Goal: Task Accomplishment & Management: Use online tool/utility

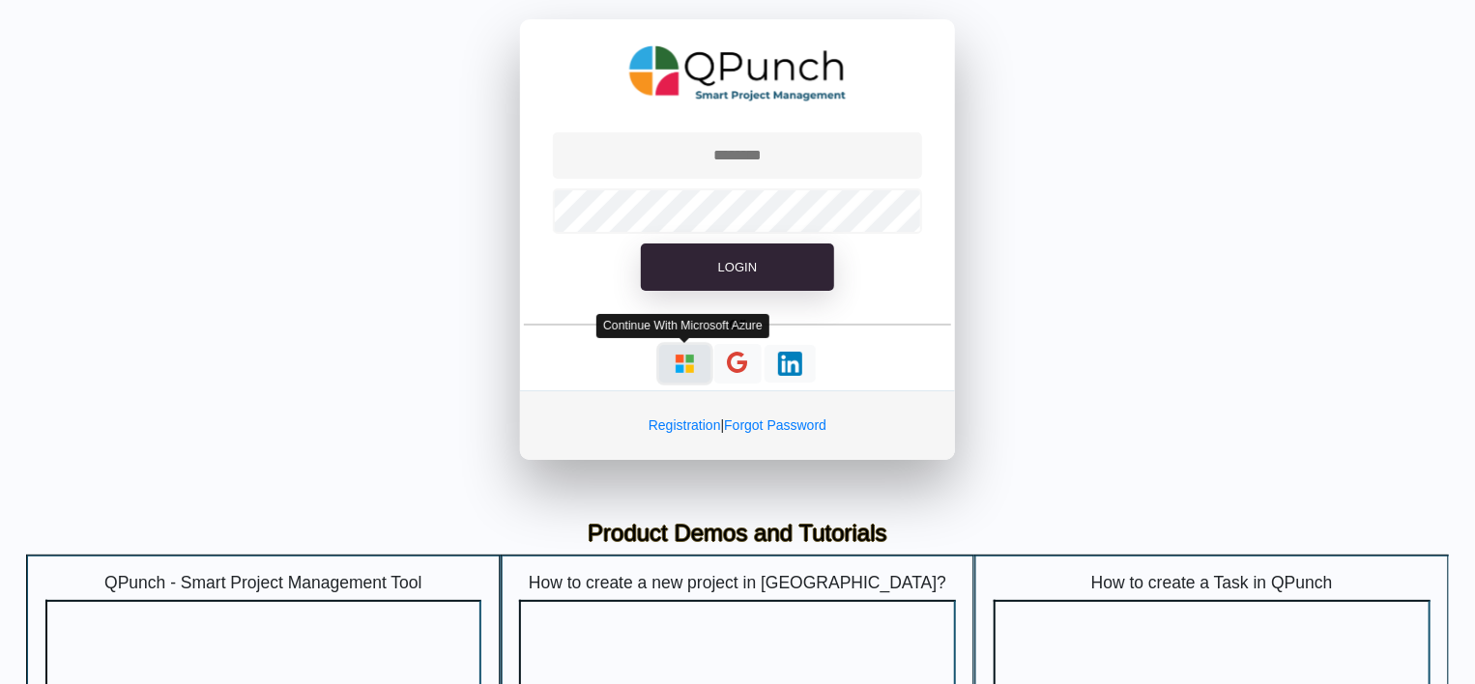
click at [686, 356] on img "button" at bounding box center [685, 364] width 24 height 24
type input "**********"
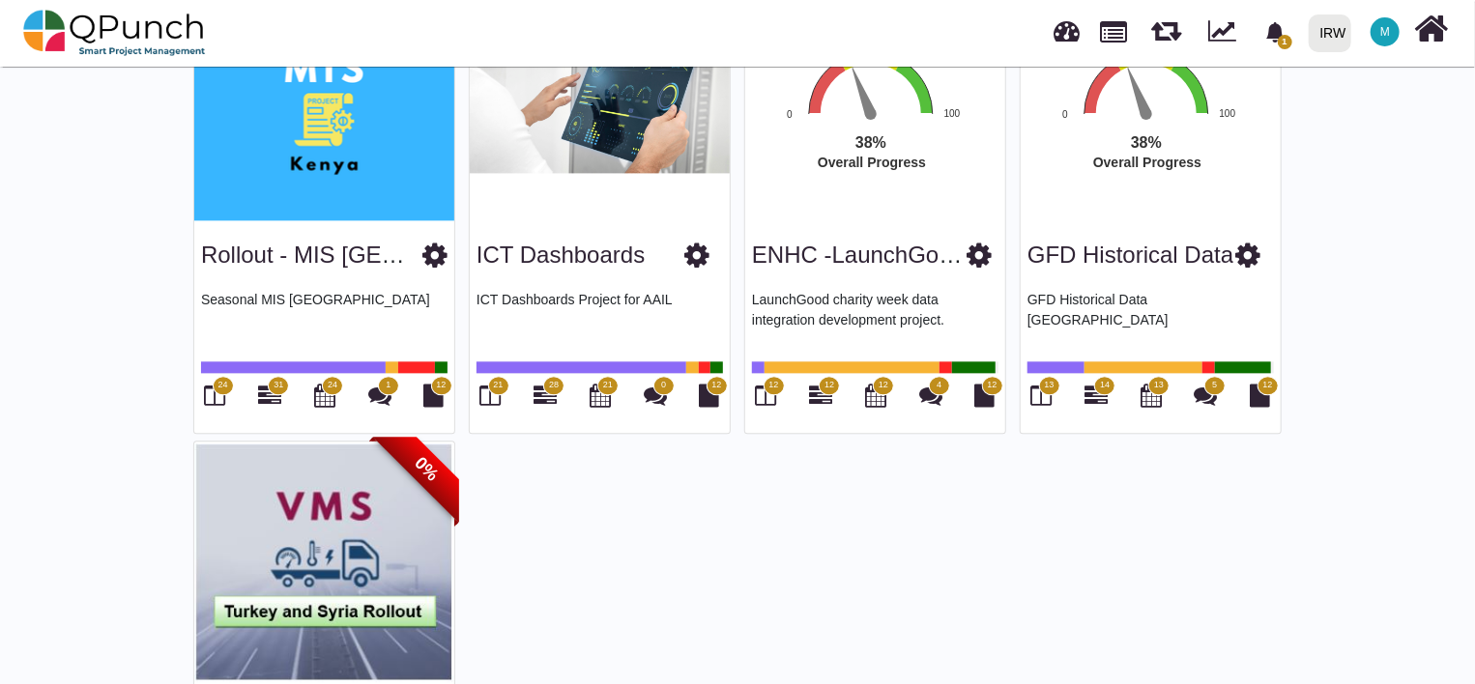
scroll to position [2024, 0]
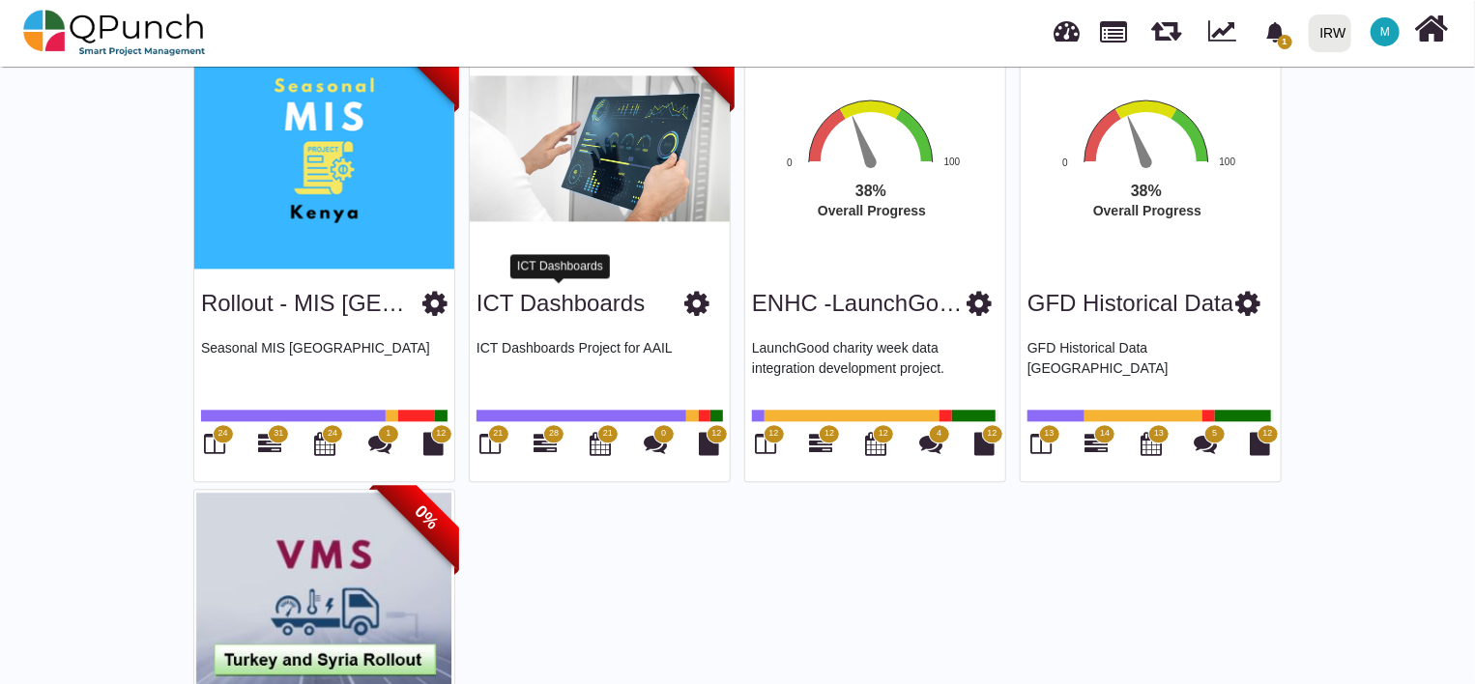
click at [605, 305] on link "ICT Dashboards" at bounding box center [560, 303] width 168 height 26
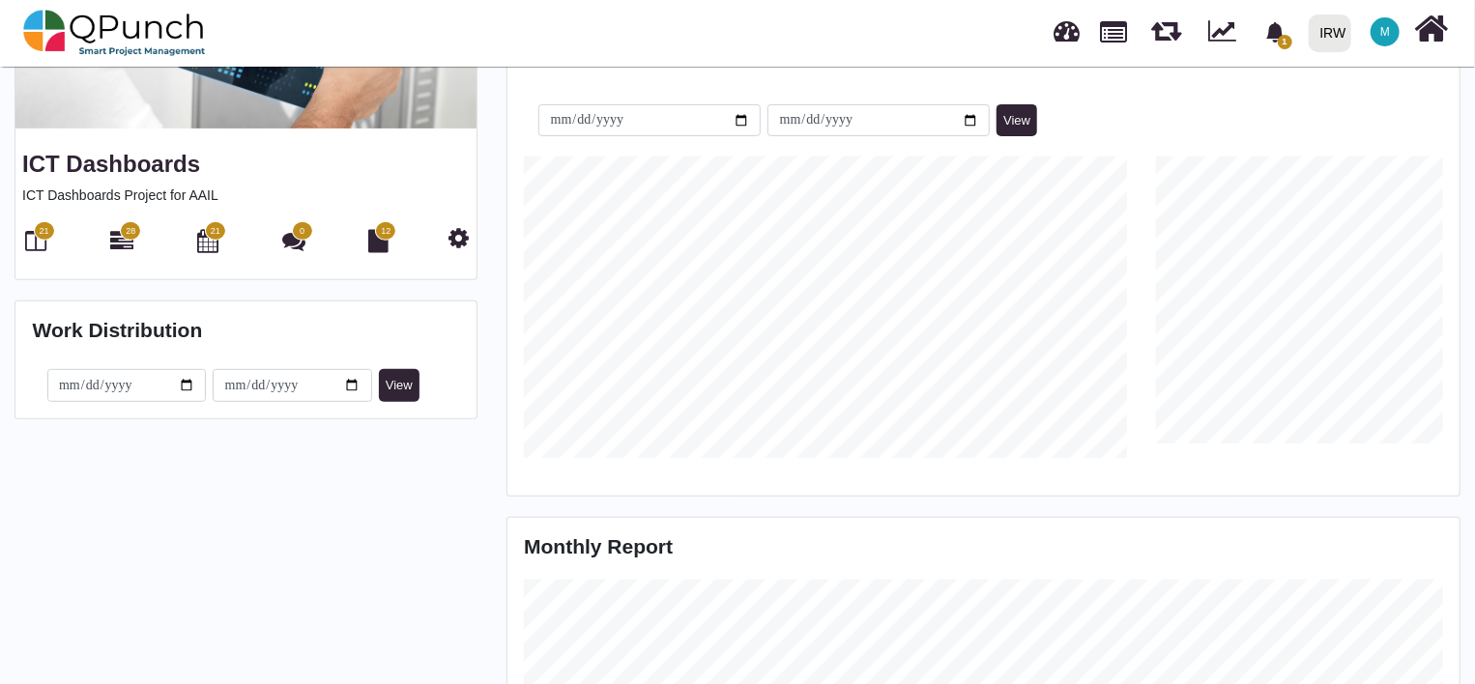
scroll to position [257, 0]
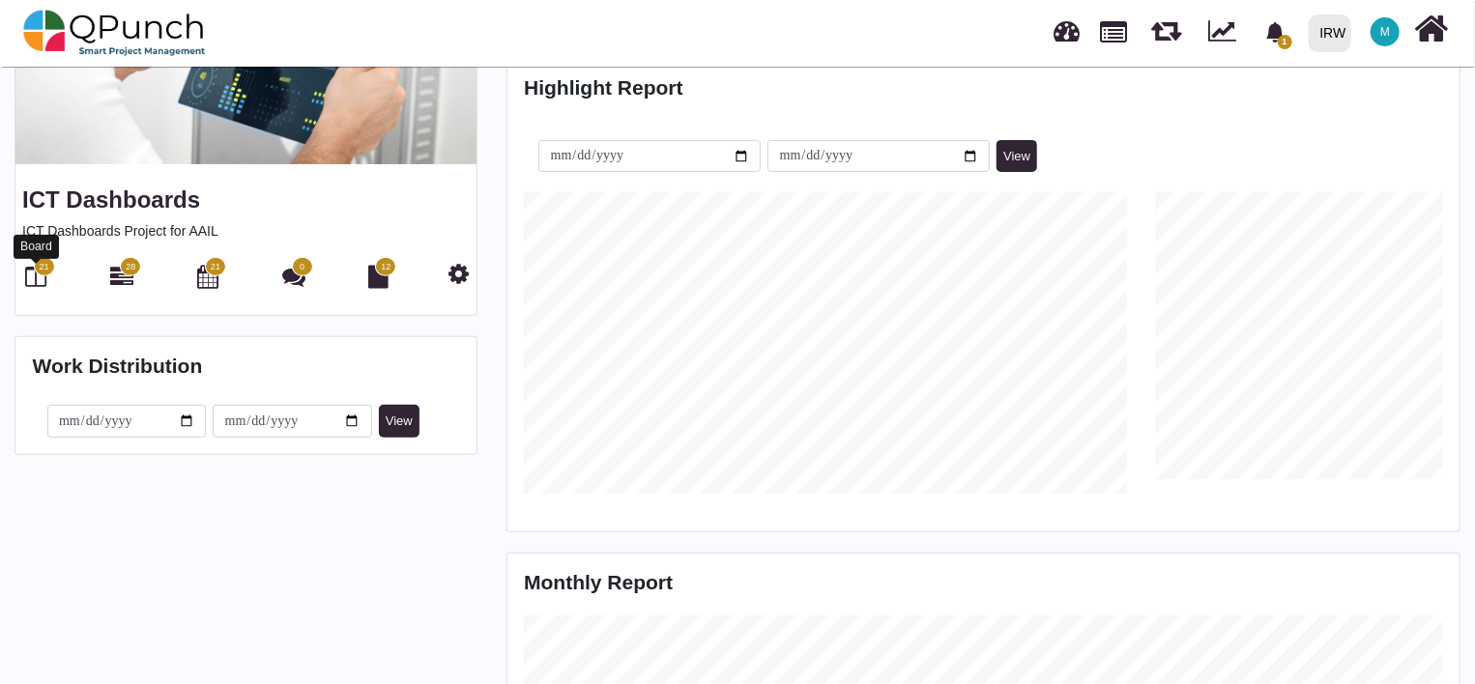
drag, startPoint x: 33, startPoint y: 279, endPoint x: 163, endPoint y: 311, distance: 134.3
click at [33, 279] on icon at bounding box center [36, 276] width 21 height 23
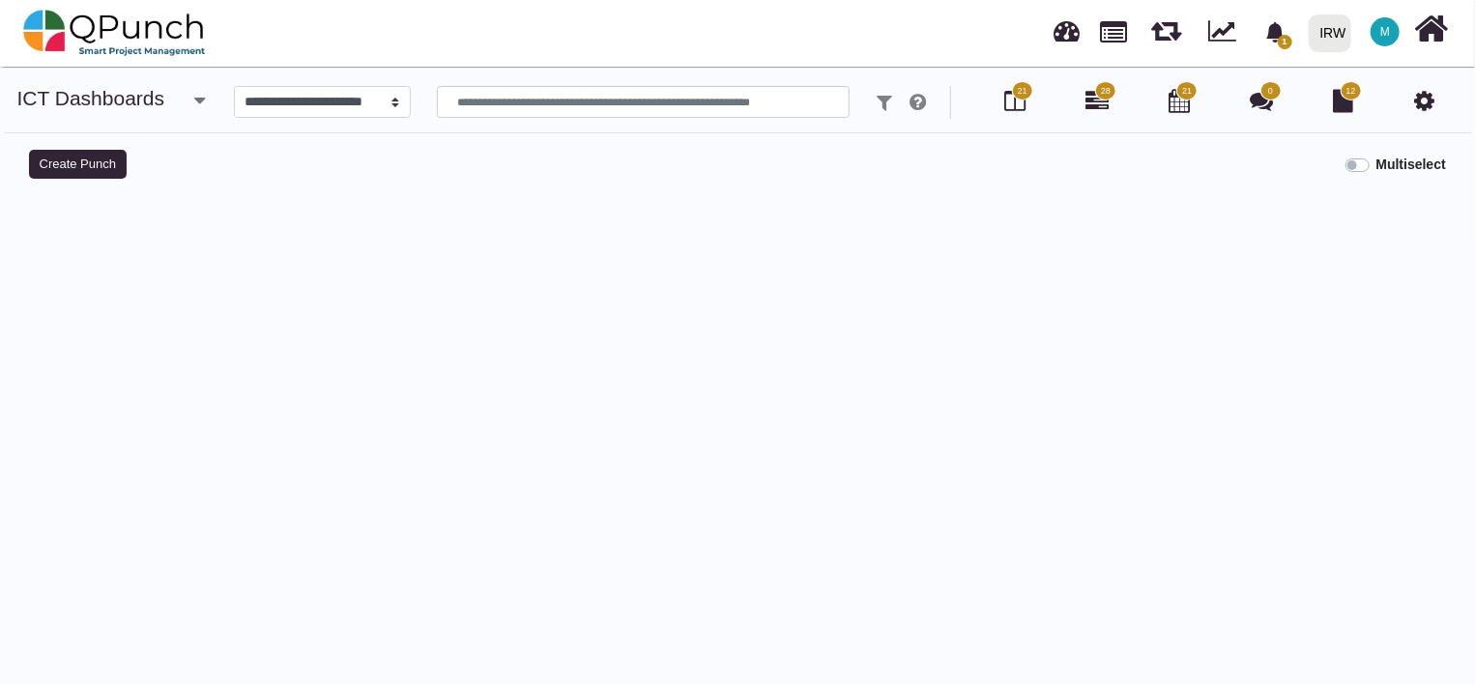
select select
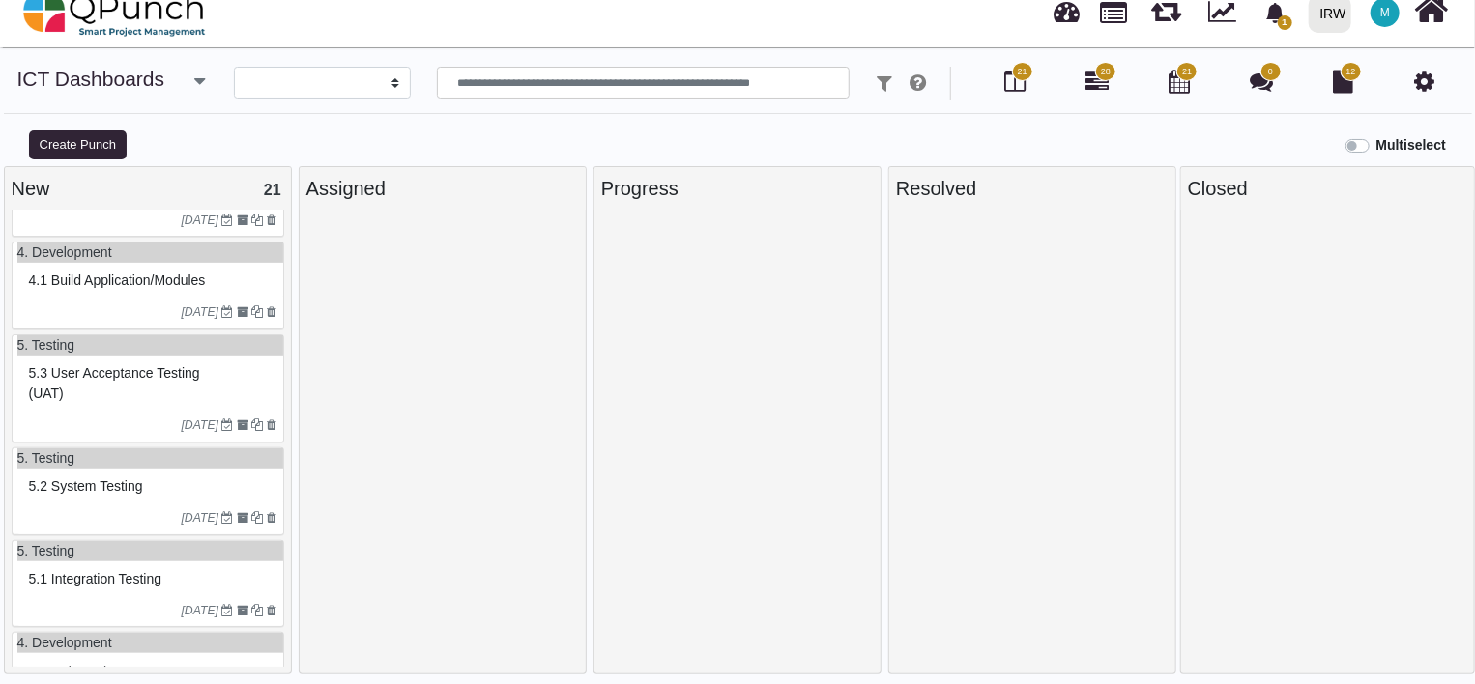
scroll to position [1417, 0]
